Goal: Communication & Community: Answer question/provide support

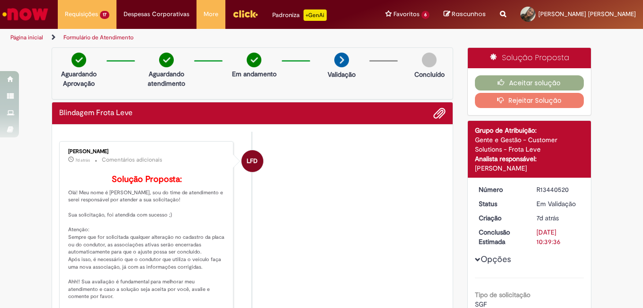
scroll to position [102, 0]
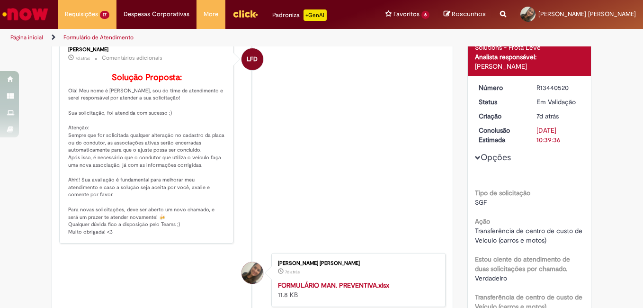
click at [73, 285] on li "[PERSON_NAME] [PERSON_NAME] 7d atrás 7 dias atrás FORMULÁRIO MAN. PREVENTIVA.xl…" at bounding box center [252, 280] width 387 height 54
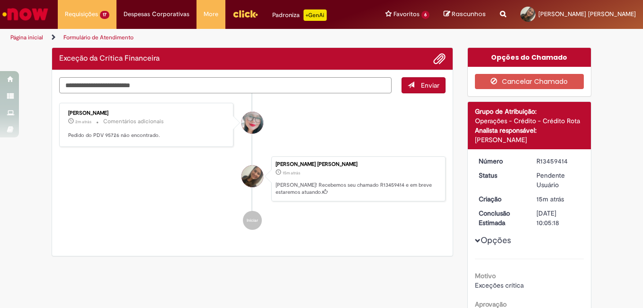
click at [199, 89] on textarea "Digite sua mensagem aqui..." at bounding box center [225, 85] width 333 height 16
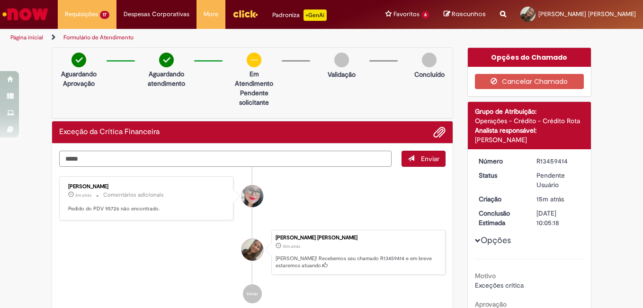
click at [72, 158] on textarea "*****" at bounding box center [225, 159] width 333 height 16
type textarea "*****"
click at [414, 157] on button "Enviar" at bounding box center [424, 159] width 44 height 16
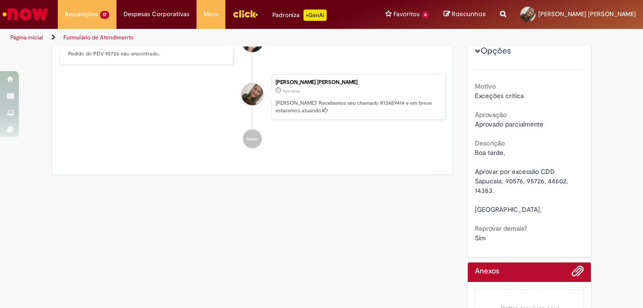
scroll to position [142, 0]
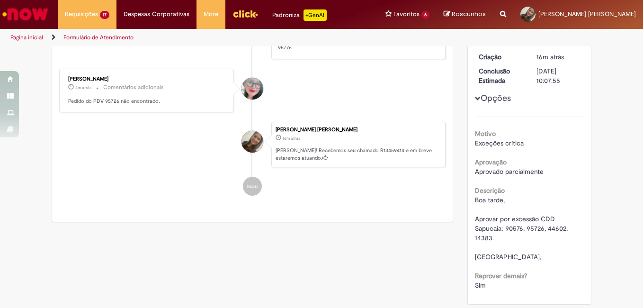
click at [515, 227] on span "Boa tarde, Aprovar por excessão CDD Sapucaia; 90576, 95726, 44602, 14383. Obrig…" at bounding box center [522, 228] width 95 height 65
copy span "90576"
click at [529, 227] on span "Boa tarde, Aprovar por excessão CDD Sapucaia; 90576, 95726, 44602, 14383. Obrig…" at bounding box center [522, 228] width 95 height 65
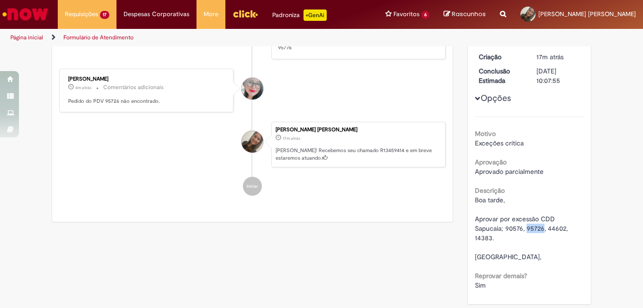
copy span "95726"
click at [455, 286] on div "Verificar Código de Barras Aguardando Aprovação Aguardando atendimento Em Atend…" at bounding box center [322, 146] width 554 height 482
click at [551, 228] on span "Boa tarde, Aprovar por excessão CDD Sapucaia; 90576, 95726, 44602, 14383. Obrig…" at bounding box center [522, 228] width 95 height 65
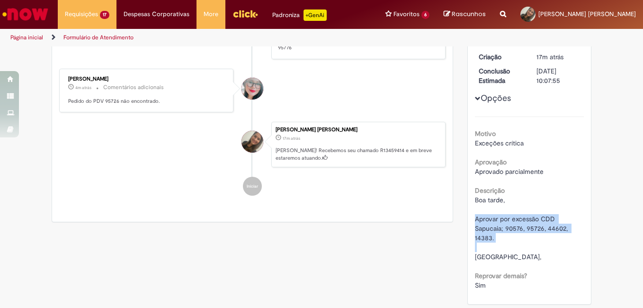
click at [551, 228] on span "Boa tarde, Aprovar por excessão CDD Sapucaia; 90576, 95726, 44602, 14383. Obrig…" at bounding box center [522, 228] width 95 height 65
click at [552, 228] on span "Boa tarde, Aprovar por excessão CDD Sapucaia; 90576, 95726, 44602, 14383. Obrig…" at bounding box center [522, 228] width 95 height 65
copy span "44602"
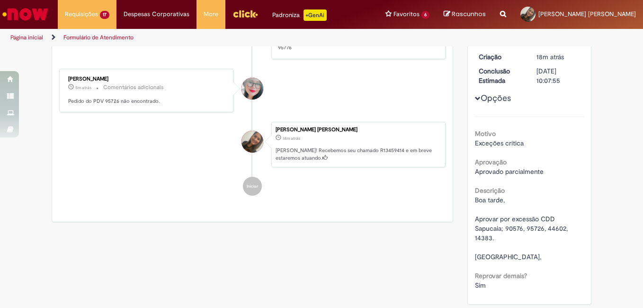
click at [478, 239] on span "Boa tarde, Aprovar por excessão CDD Sapucaia; 90576, 95726, 44602, 14383. Obrig…" at bounding box center [522, 228] width 95 height 65
click at [478, 240] on span "Boa tarde, Aprovar por excessão CDD Sapucaia; 90576, 95726, 44602, 14383. Obrig…" at bounding box center [522, 228] width 95 height 65
copy span "14383"
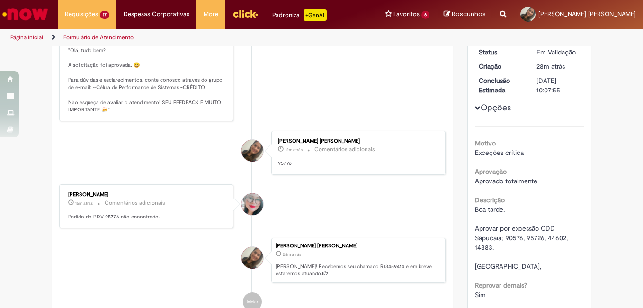
scroll to position [126, 0]
